Goal: Task Accomplishment & Management: Manage account settings

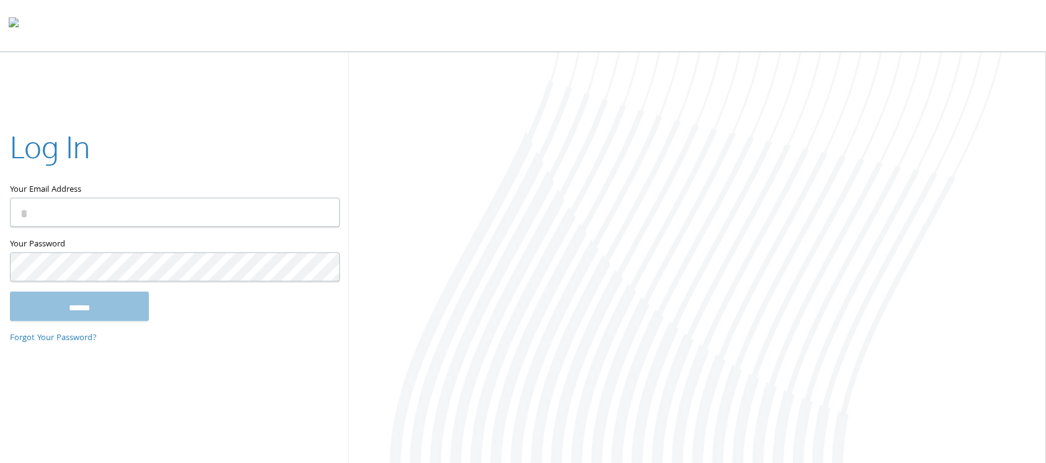
click at [210, 212] on input "Your Email Address" at bounding box center [175, 212] width 330 height 29
type input "**********"
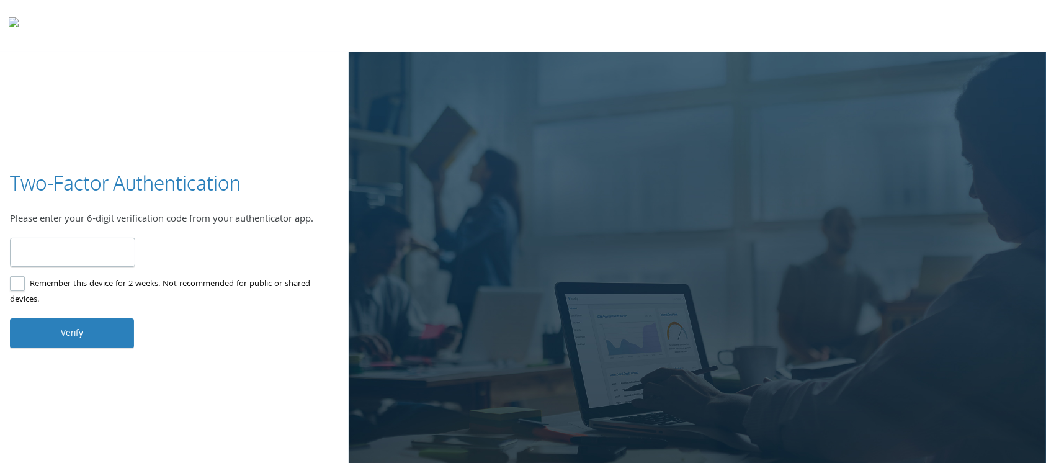
type input "******"
